Goal: Find specific page/section: Find specific page/section

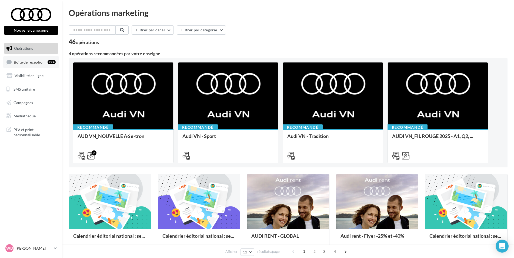
click at [35, 64] on span "Boîte de réception" at bounding box center [29, 61] width 31 height 5
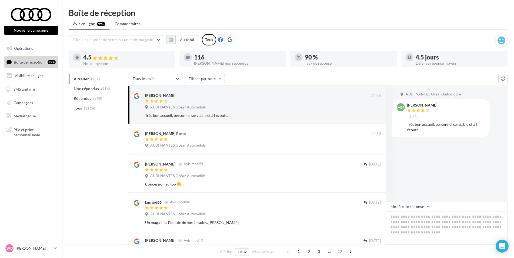
click at [28, 29] on button "Nouvelle campagne" at bounding box center [30, 30] width 53 height 9
click at [123, 133] on div at bounding box center [257, 121] width 514 height 258
click at [130, 19] on li "Commentaires" at bounding box center [128, 24] width 36 height 10
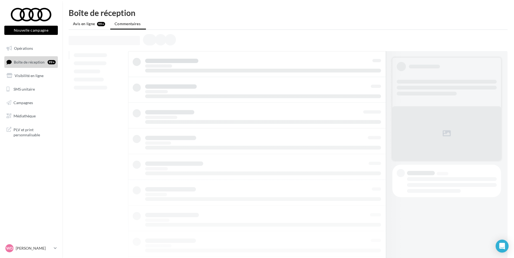
click at [93, 22] on span "Avis en ligne" at bounding box center [84, 23] width 22 height 5
